Goal: Check status: Check status

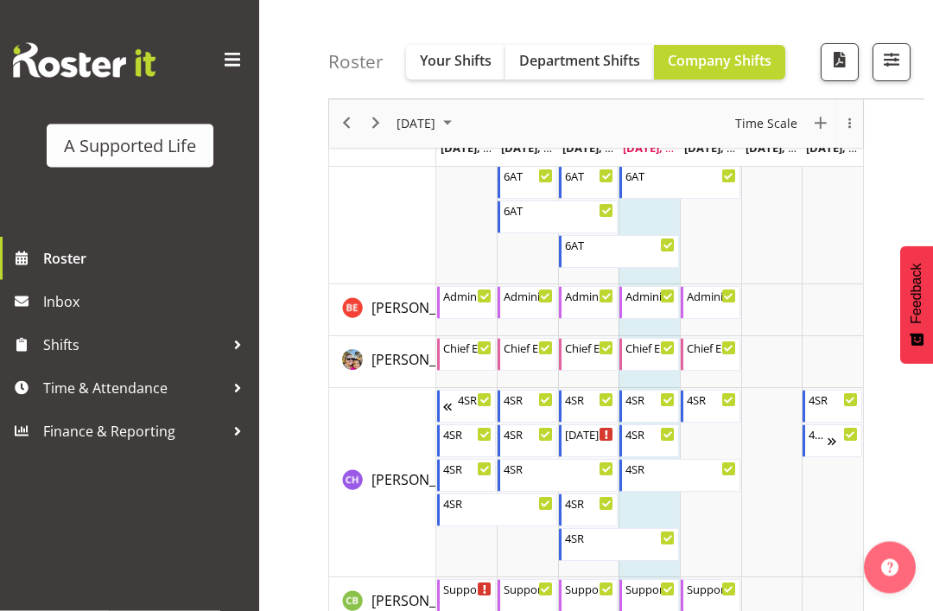
scroll to position [1519, 0]
click at [345, 124] on span "Previous" at bounding box center [346, 124] width 21 height 22
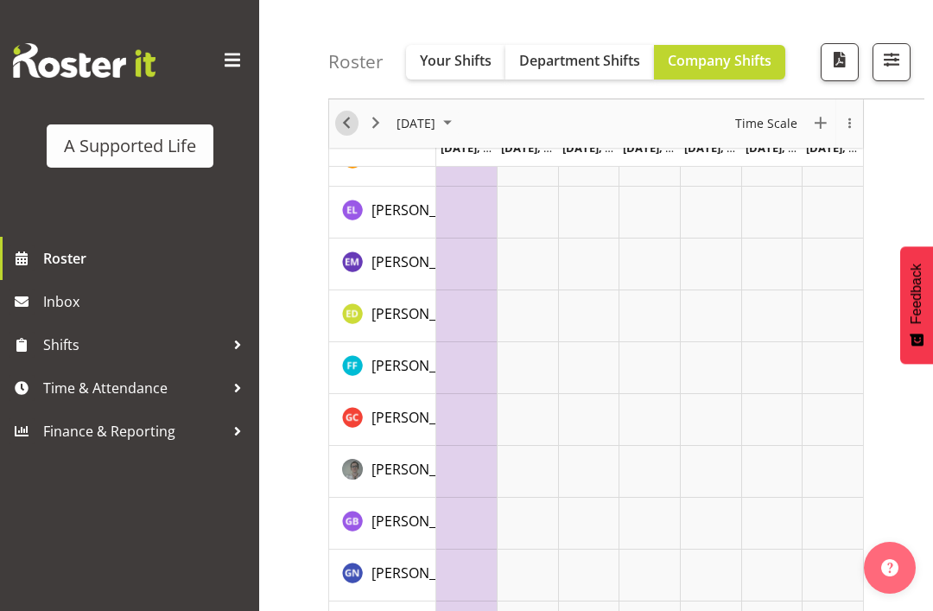
scroll to position [184, 0]
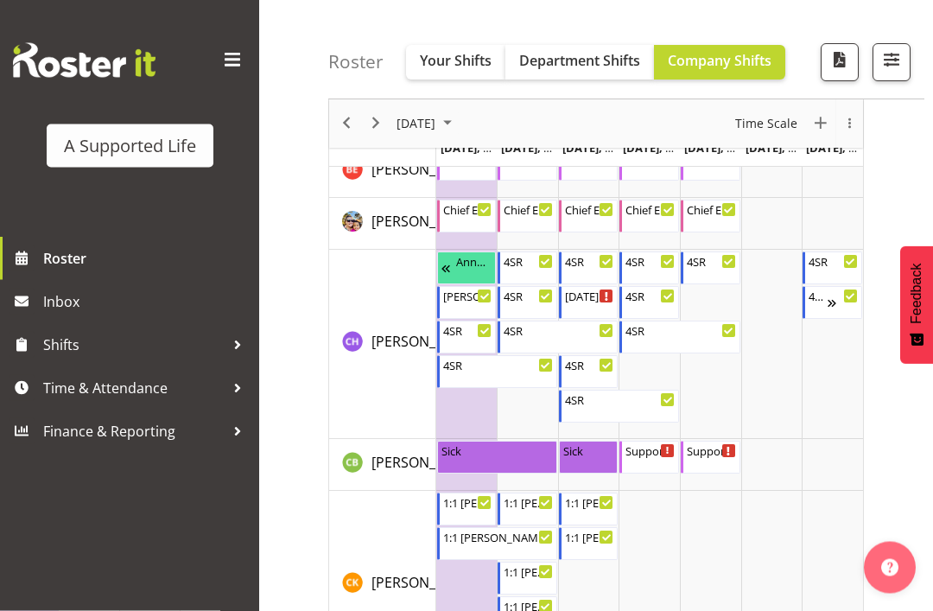
scroll to position [1726, 0]
click at [536, 306] on div "4SR 4:00 PM - 9:30 PM" at bounding box center [529, 302] width 50 height 33
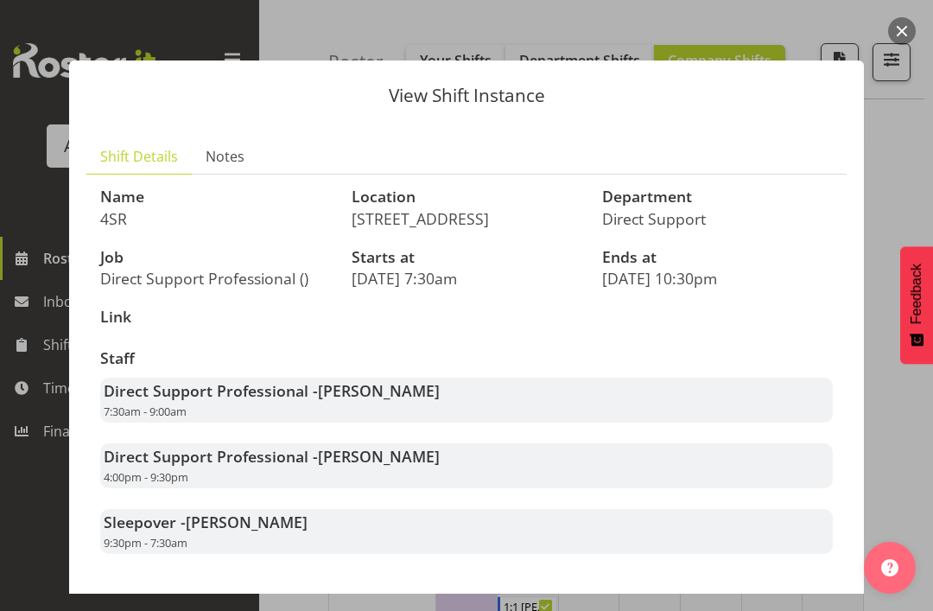
click at [811, 602] on button "Close" at bounding box center [815, 621] width 62 height 38
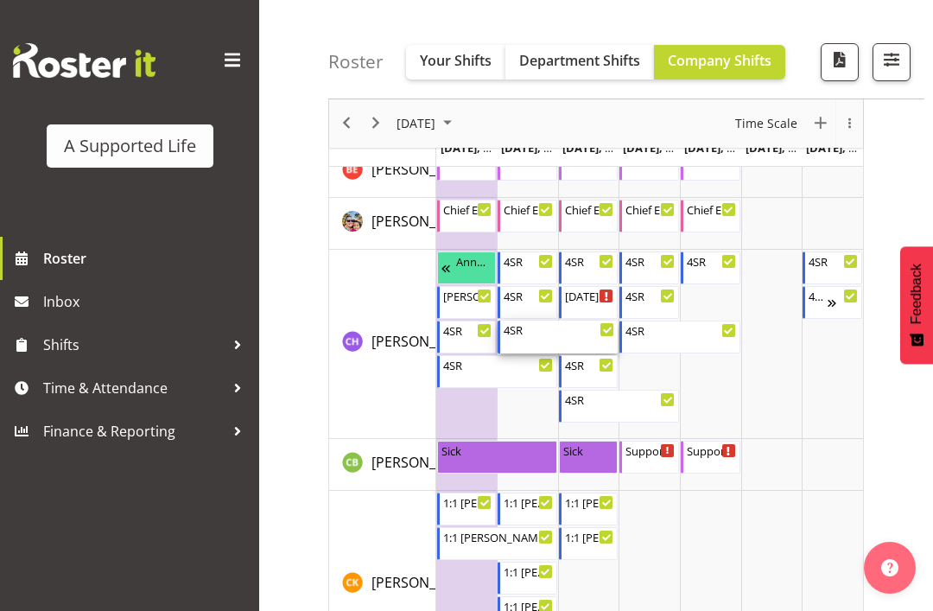
click at [549, 329] on div "4SR" at bounding box center [559, 328] width 111 height 17
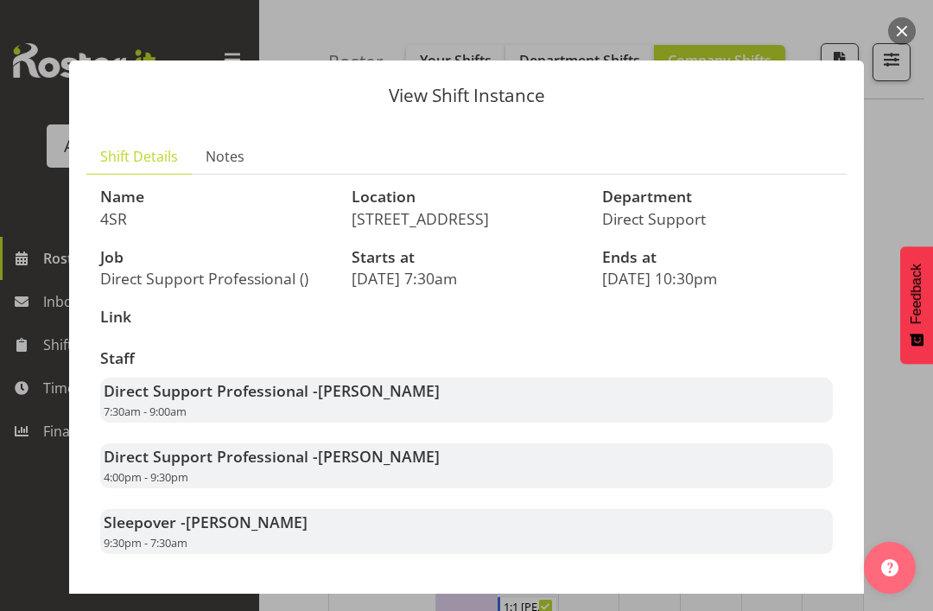
click at [822, 610] on span "Close" at bounding box center [816, 621] width 40 height 22
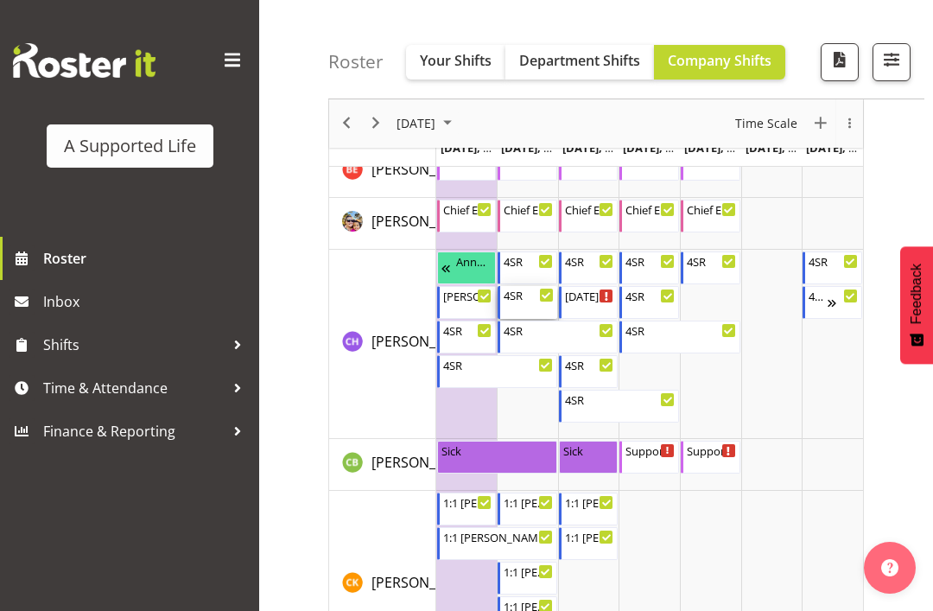
click at [529, 301] on div "4SR" at bounding box center [529, 294] width 50 height 17
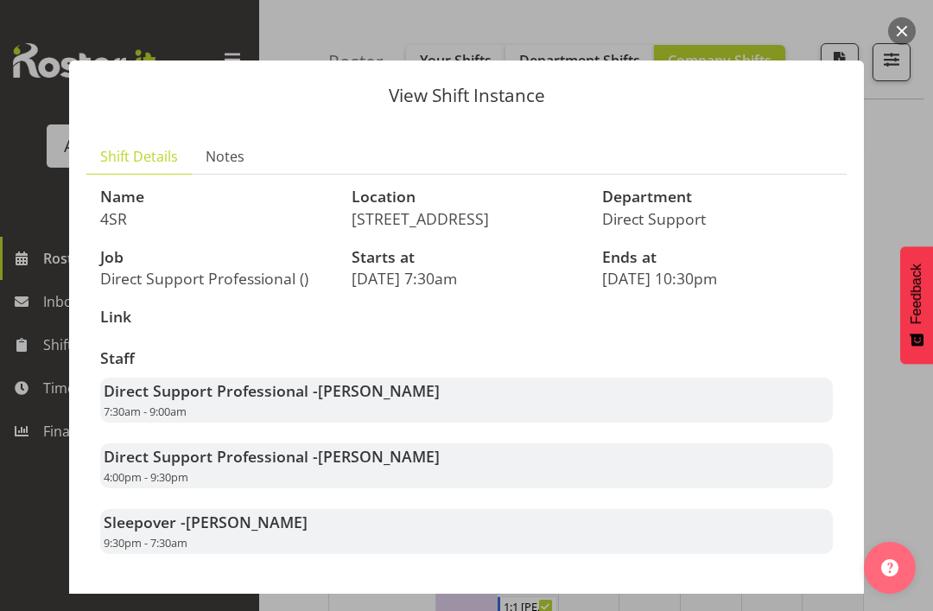
click at [818, 610] on span "Close" at bounding box center [816, 621] width 40 height 22
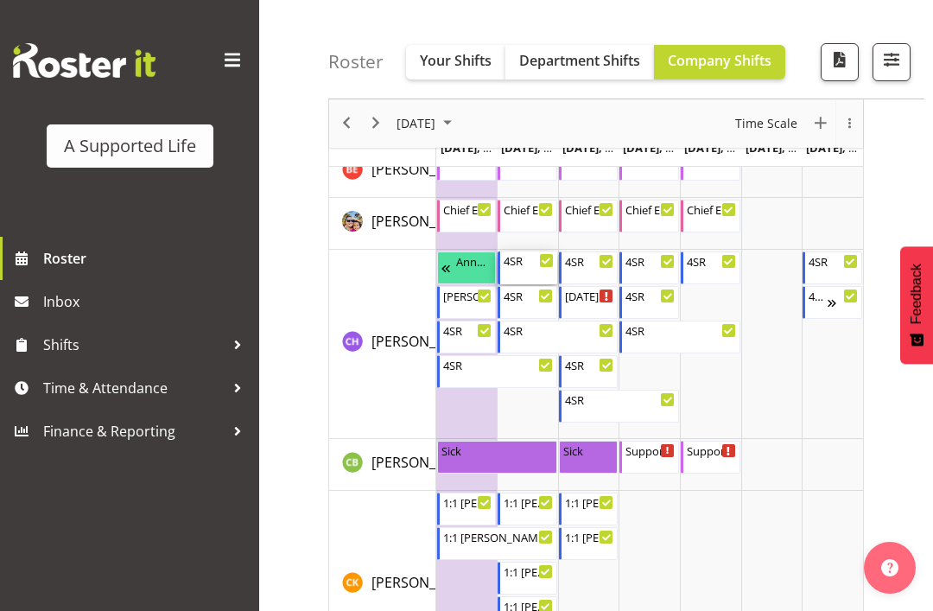
click at [529, 264] on div "4SR" at bounding box center [529, 259] width 50 height 17
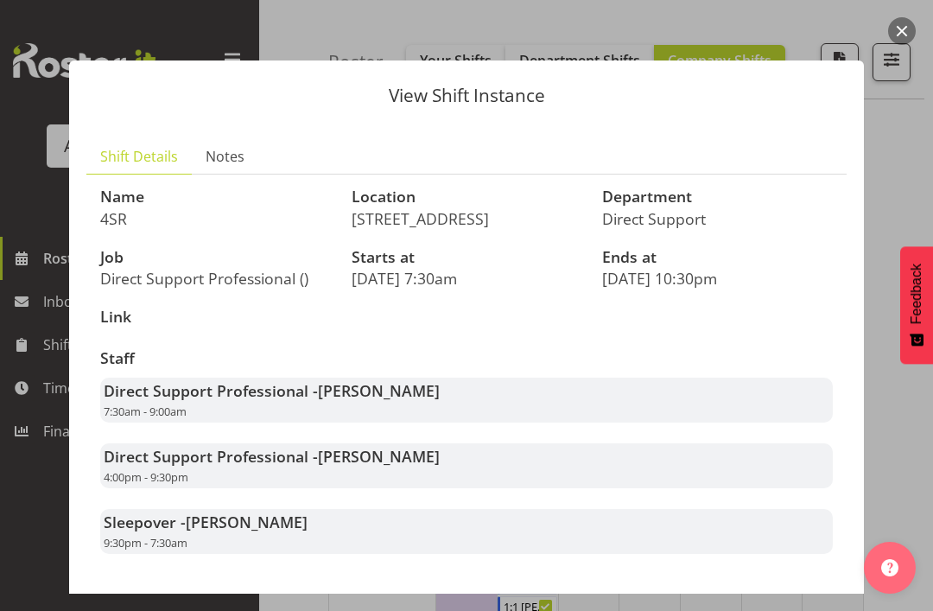
click at [812, 610] on span "Close" at bounding box center [816, 621] width 40 height 22
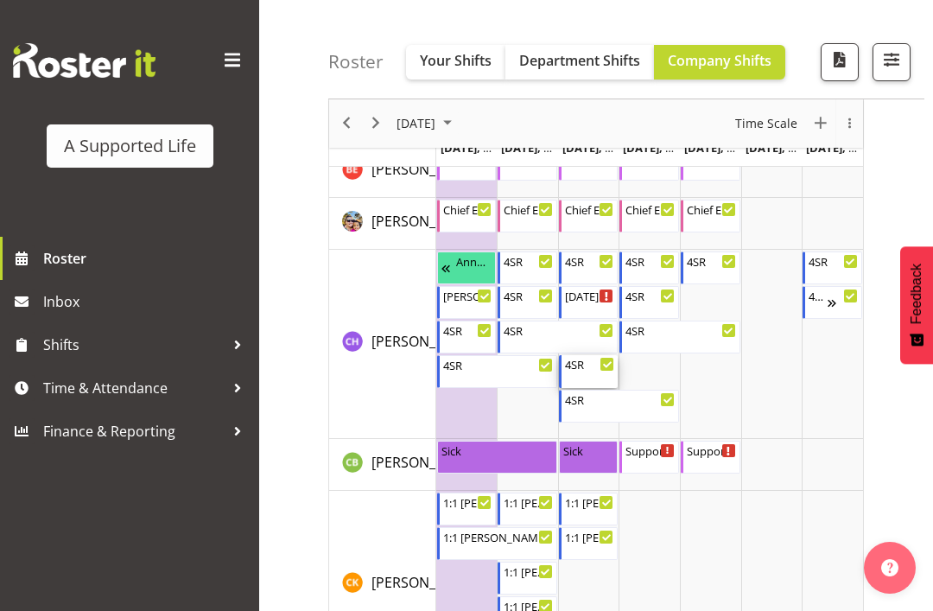
click at [592, 367] on div "4SR" at bounding box center [590, 363] width 50 height 17
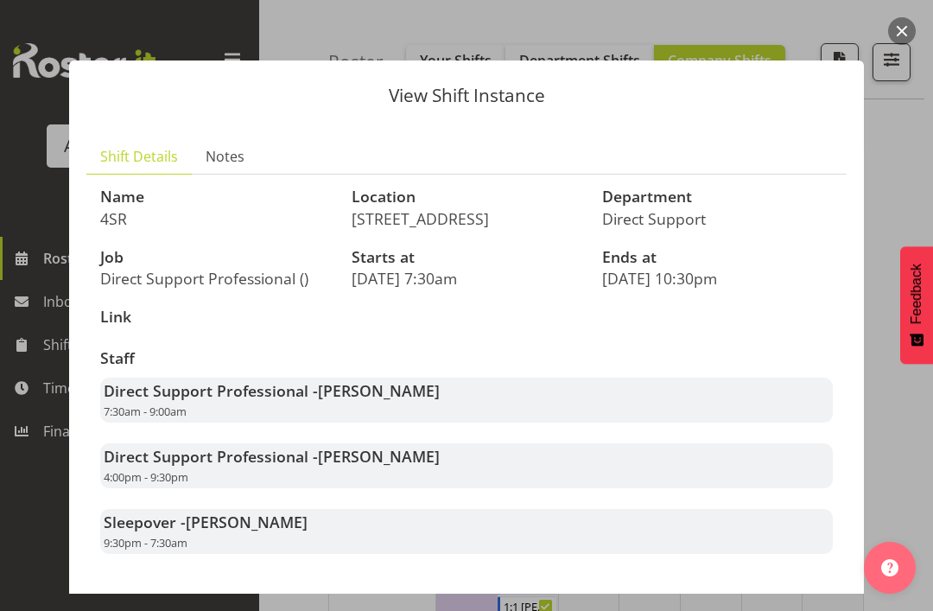
click at [815, 610] on span "Close" at bounding box center [816, 621] width 40 height 22
